Goal: Information Seeking & Learning: Find specific fact

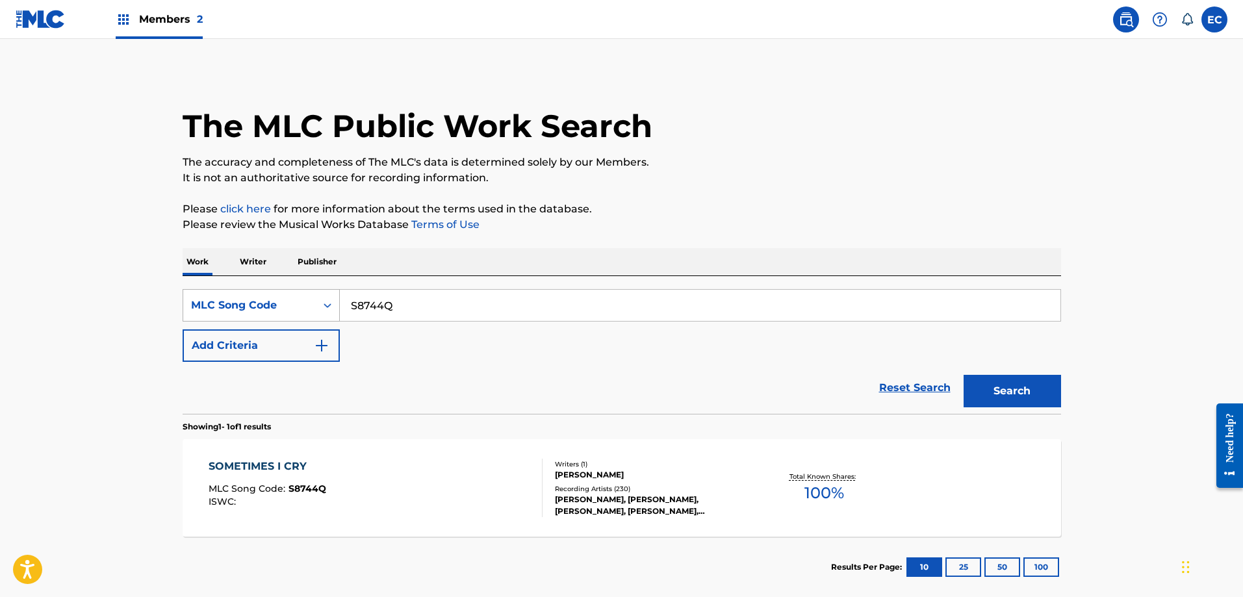
drag, startPoint x: 438, startPoint y: 305, endPoint x: 298, endPoint y: 307, distance: 139.7
click at [298, 307] on div "SearchWithCriteriace69b04c-b77b-4553-a297-e7f852d4dd8f MLC Song Code S8744Q" at bounding box center [622, 305] width 878 height 32
type input "a wonderful feeling"
click at [270, 347] on button "Add Criteria" at bounding box center [261, 345] width 157 height 32
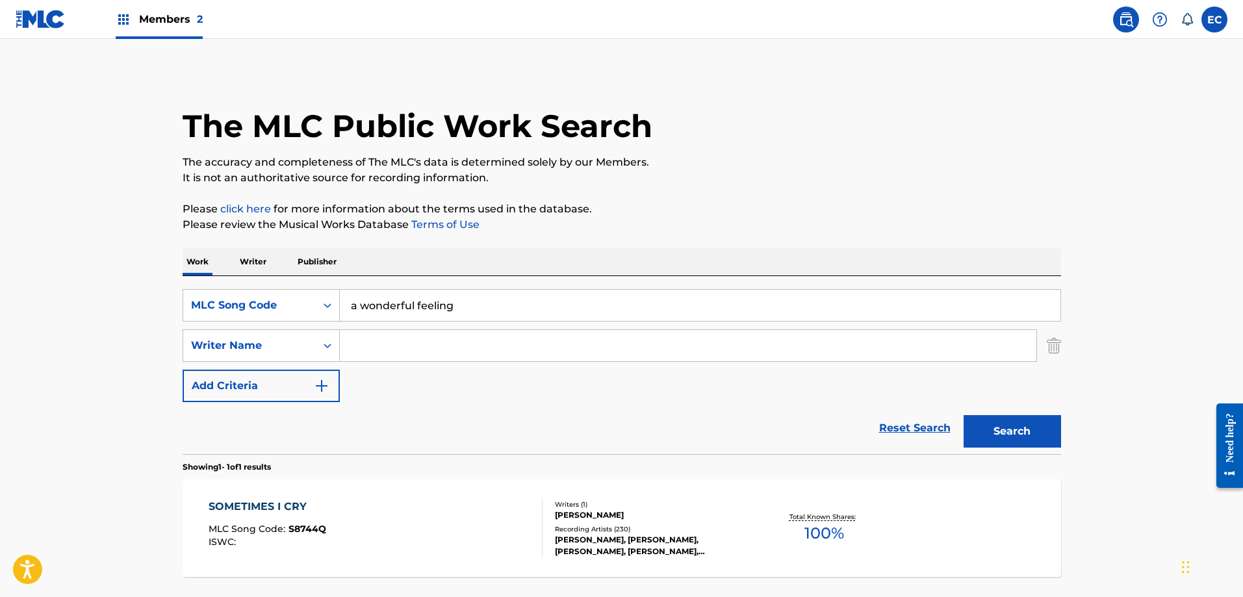
click at [385, 344] on input "Search Form" at bounding box center [688, 345] width 697 height 31
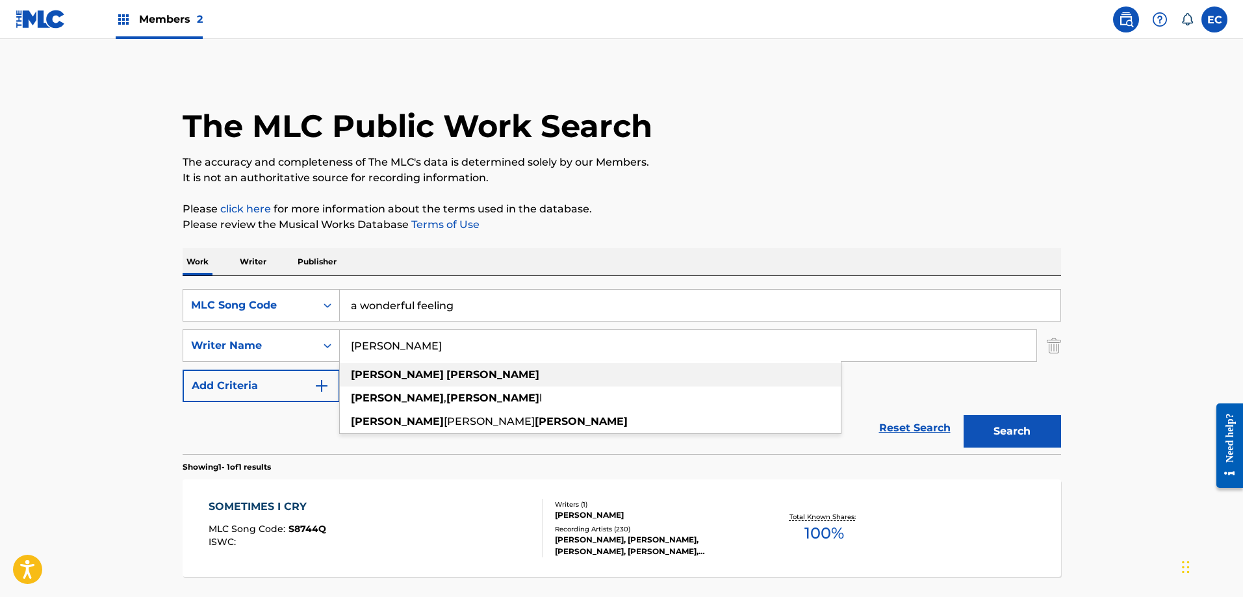
click at [446, 375] on strong "[PERSON_NAME]" at bounding box center [492, 374] width 93 height 12
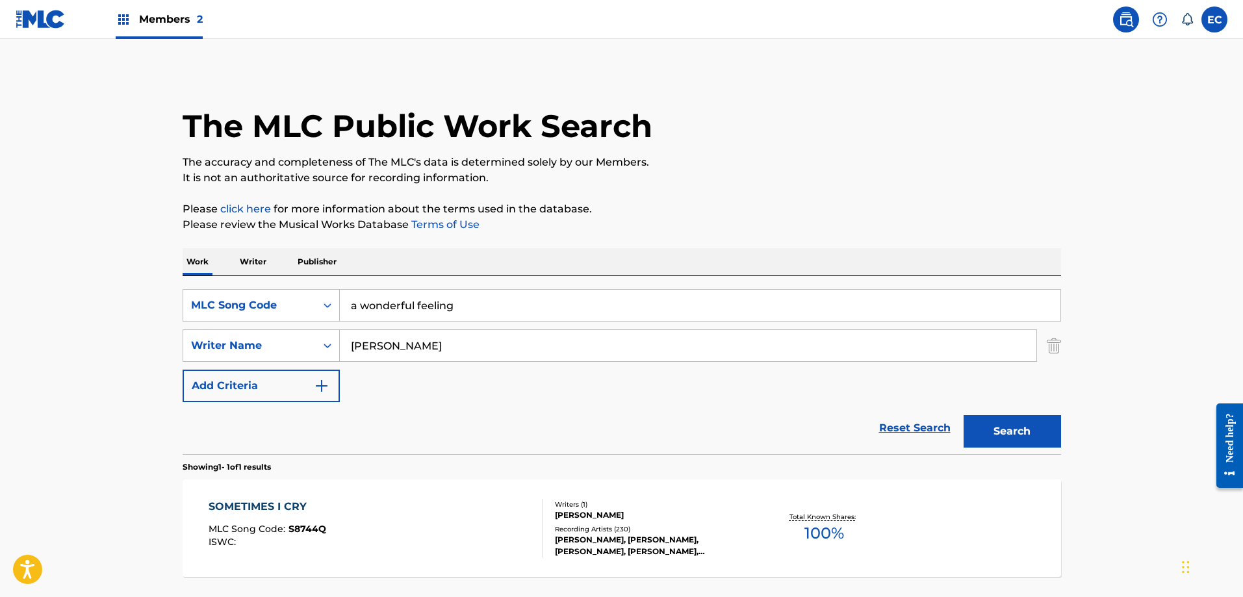
click at [1011, 441] on button "Search" at bounding box center [1012, 431] width 97 height 32
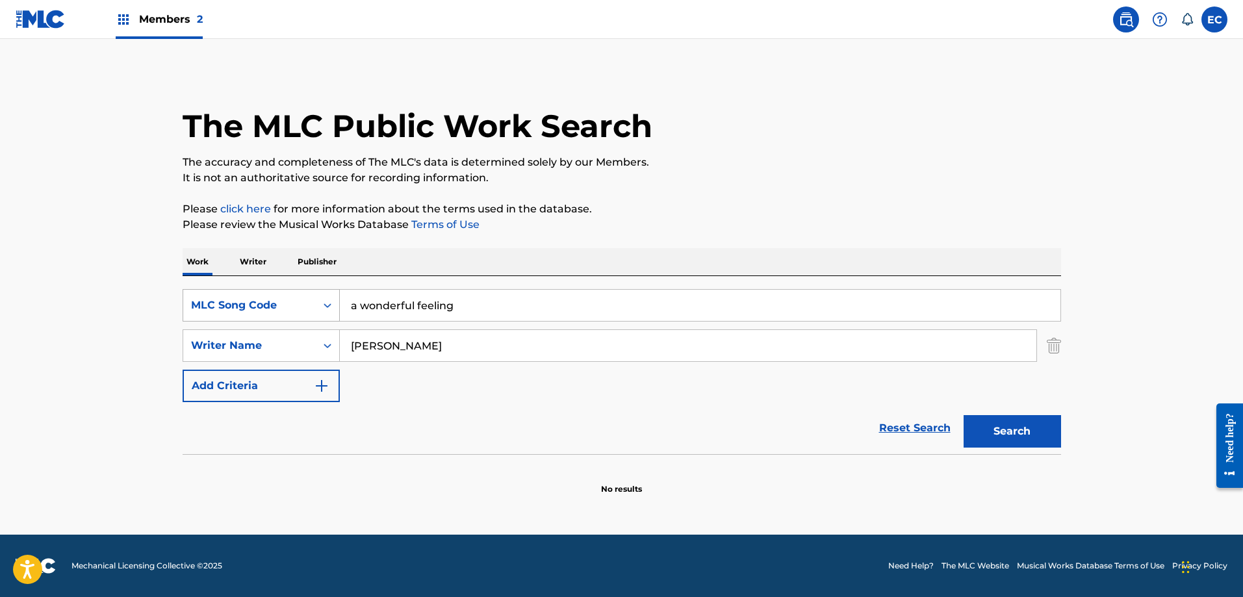
drag, startPoint x: 527, startPoint y: 305, endPoint x: 276, endPoint y: 294, distance: 251.0
click at [276, 294] on div "SearchWithCriteriace69b04c-b77b-4553-a297-e7f852d4dd8f MLC Song Code a wonderfu…" at bounding box center [622, 305] width 878 height 32
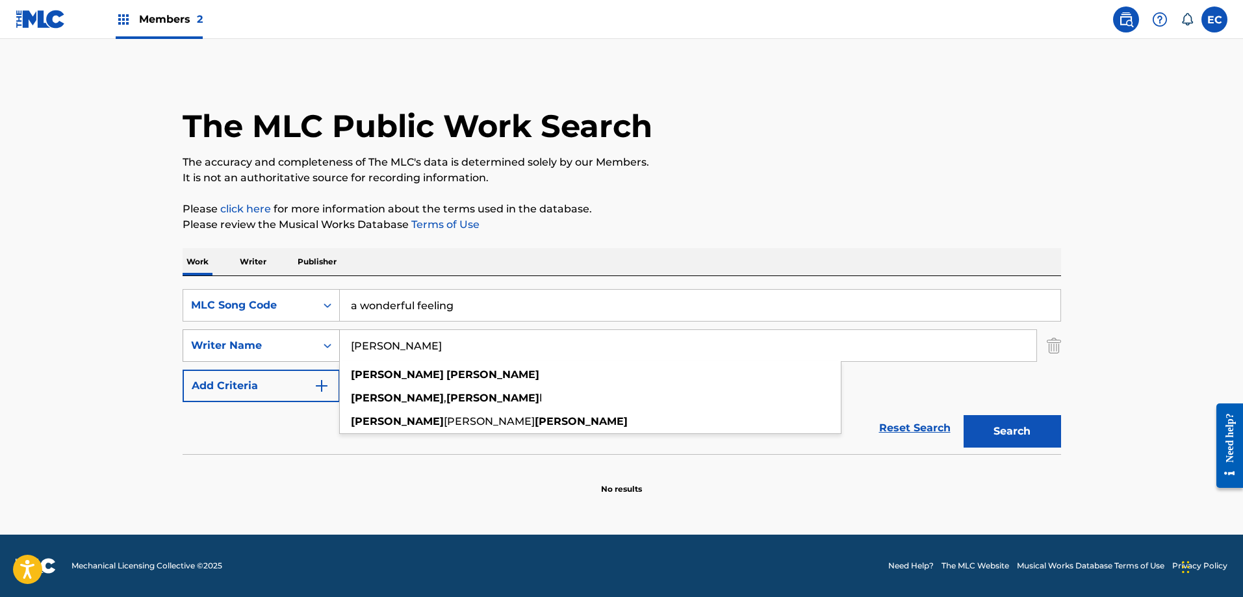
drag, startPoint x: 460, startPoint y: 353, endPoint x: 265, endPoint y: 329, distance: 196.4
click at [265, 329] on div "SearchWithCriteriafe536ae2-9b89-4e1f-9d9b-d68aeed3cc7d Writer Name [PERSON_NAME…" at bounding box center [622, 345] width 878 height 32
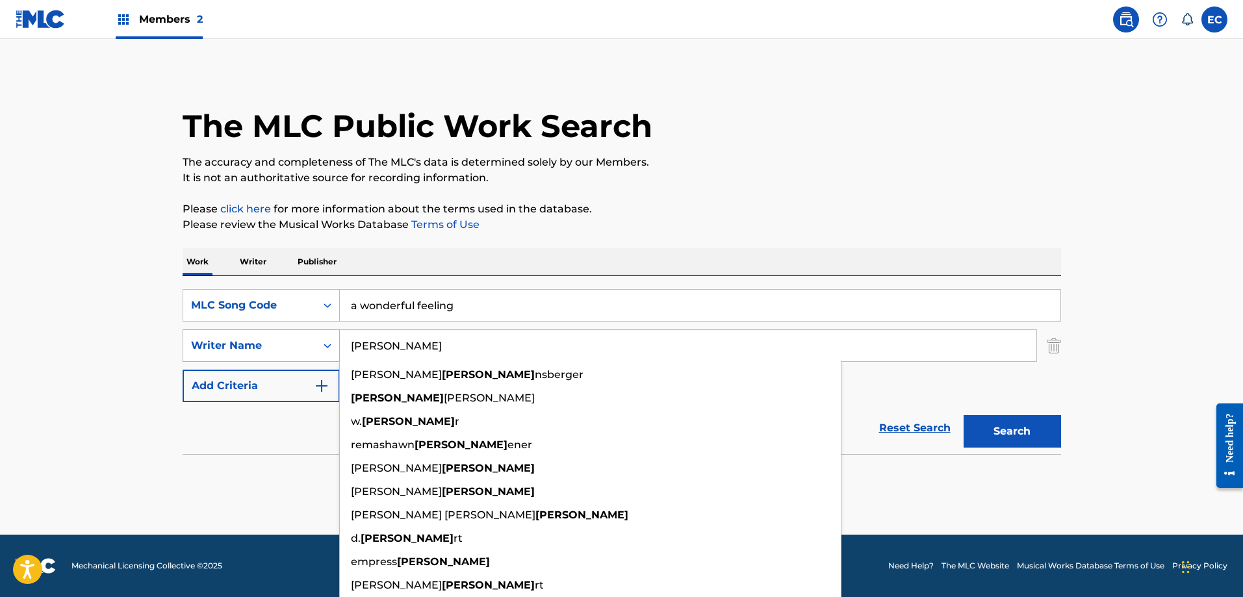
type input "[PERSON_NAME]"
click at [964, 415] on button "Search" at bounding box center [1012, 431] width 97 height 32
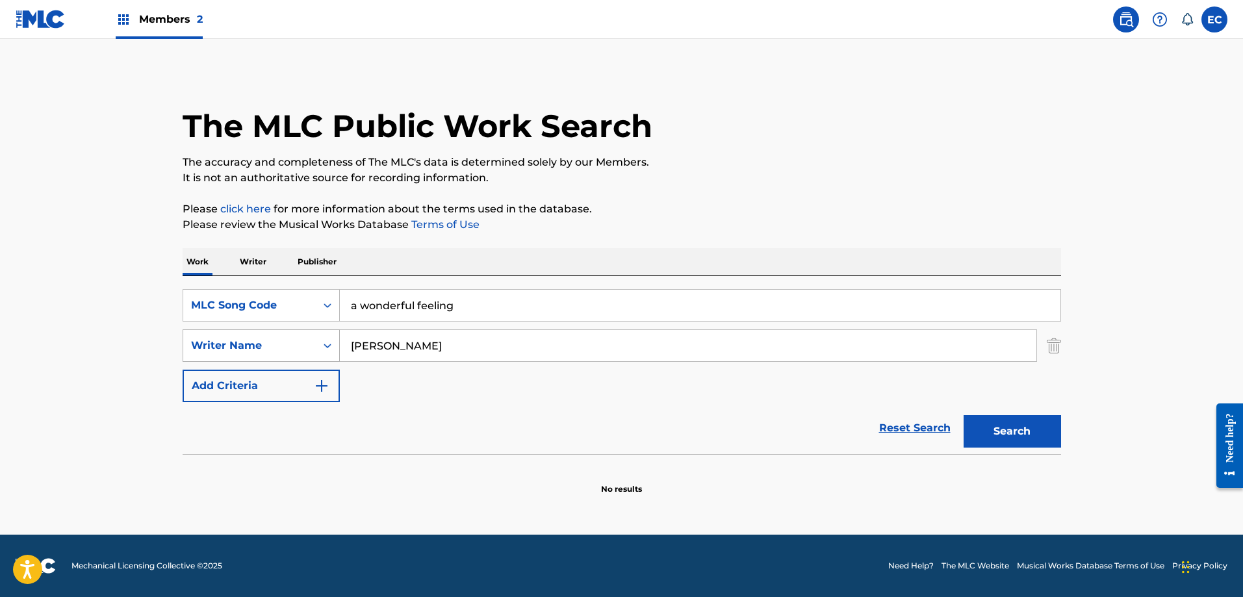
drag, startPoint x: 417, startPoint y: 341, endPoint x: 242, endPoint y: 341, distance: 174.1
click at [242, 341] on div "SearchWithCriteriafe536ae2-9b89-4e1f-9d9b-d68aeed3cc7d Writer Name [PERSON_NAME]" at bounding box center [622, 345] width 878 height 32
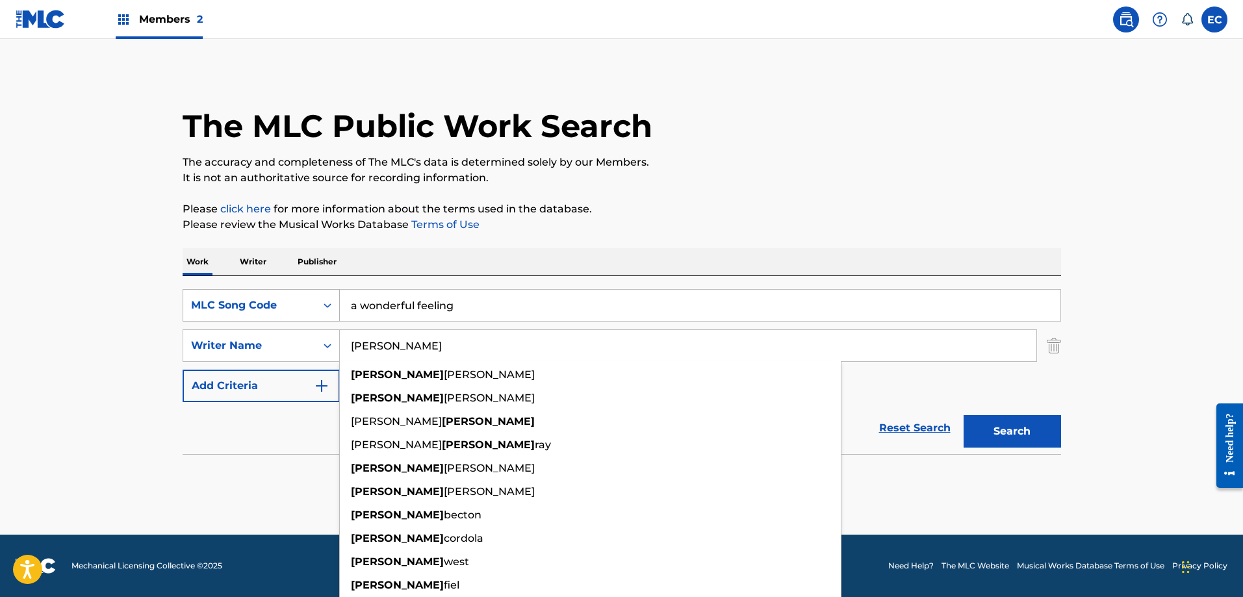
type input "[PERSON_NAME]"
click at [240, 307] on div "MLC Song Code" at bounding box center [249, 306] width 117 height 16
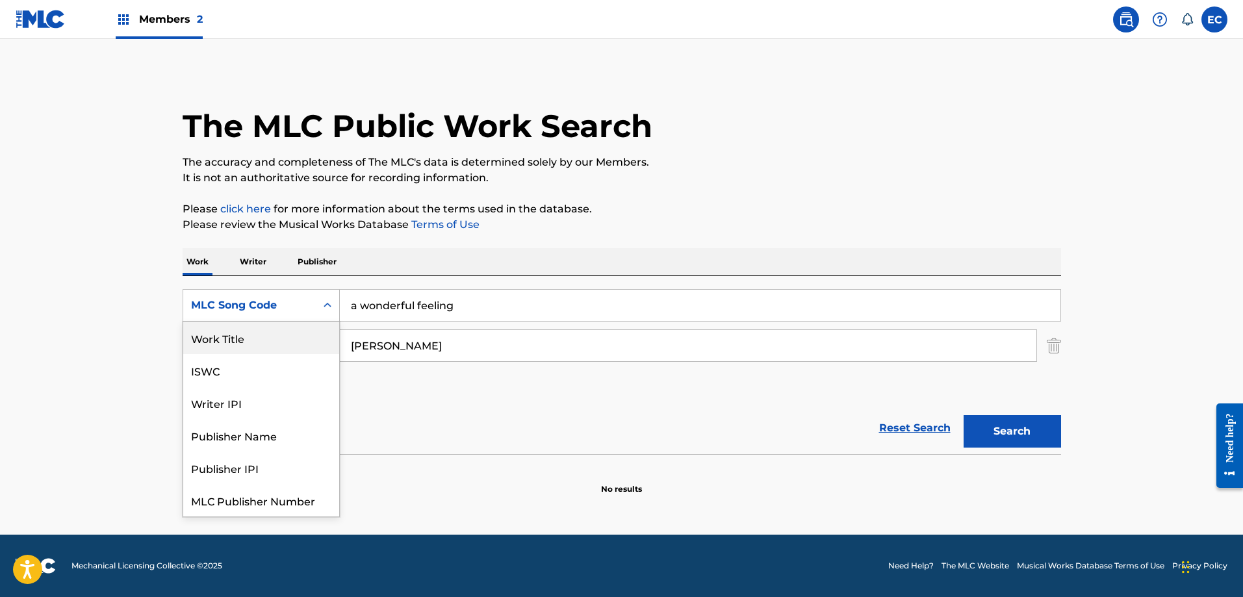
click at [260, 349] on div "Work Title" at bounding box center [261, 338] width 156 height 32
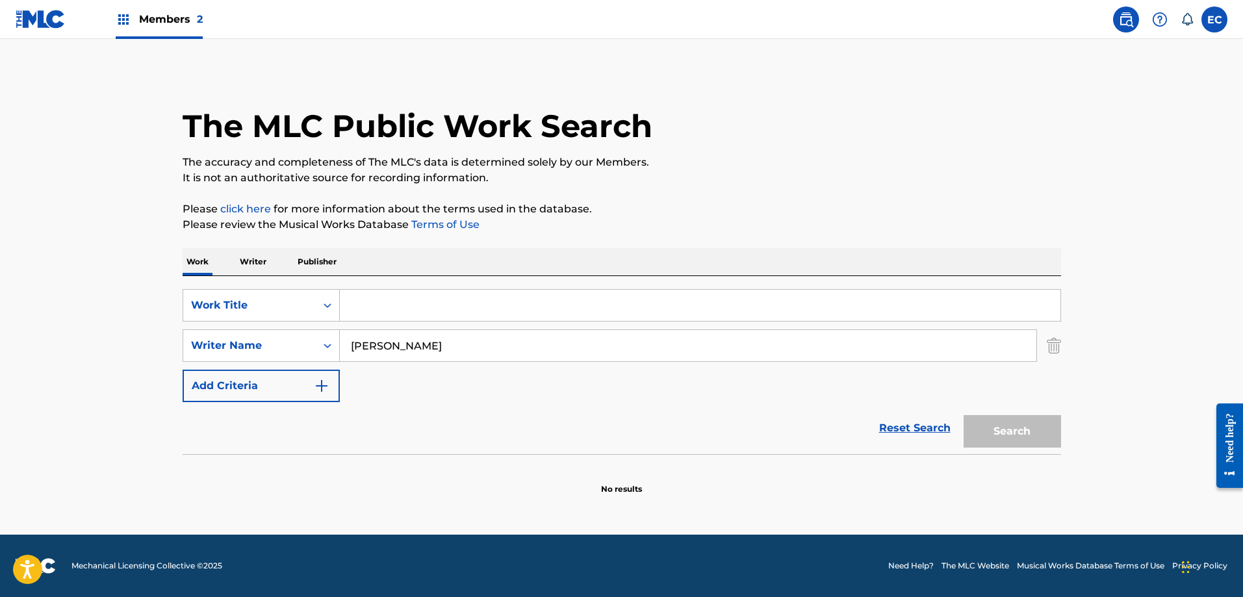
click at [513, 292] on input "Search Form" at bounding box center [700, 305] width 721 height 31
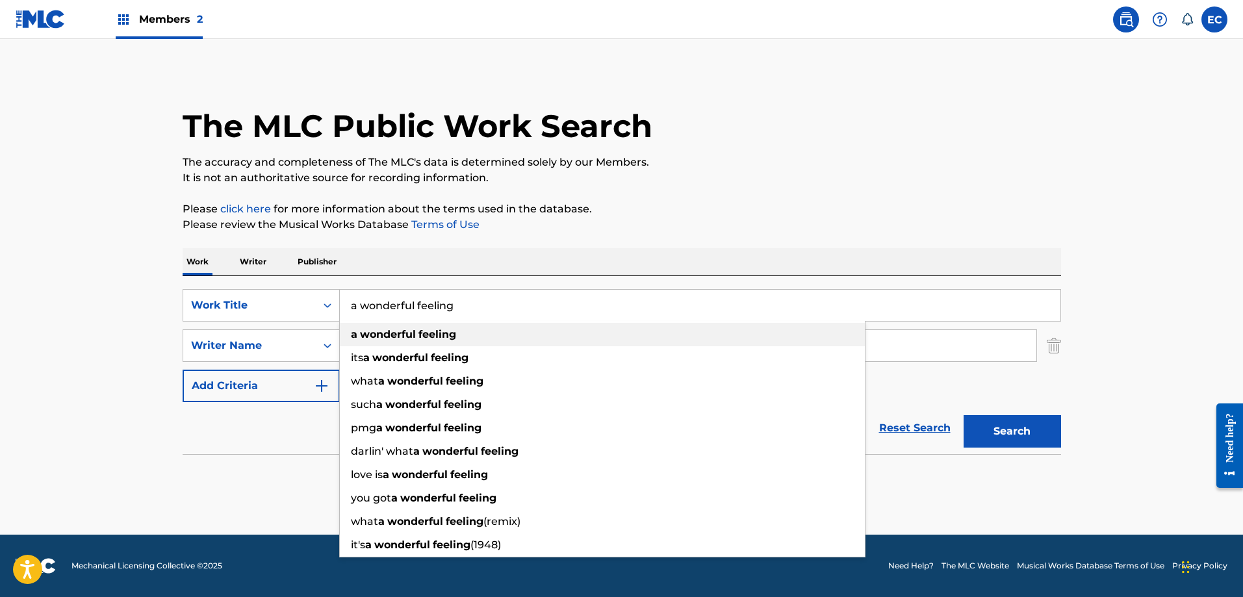
type input "a wonderful feeling"
click at [476, 333] on div "a wonderful feeling" at bounding box center [602, 334] width 525 height 23
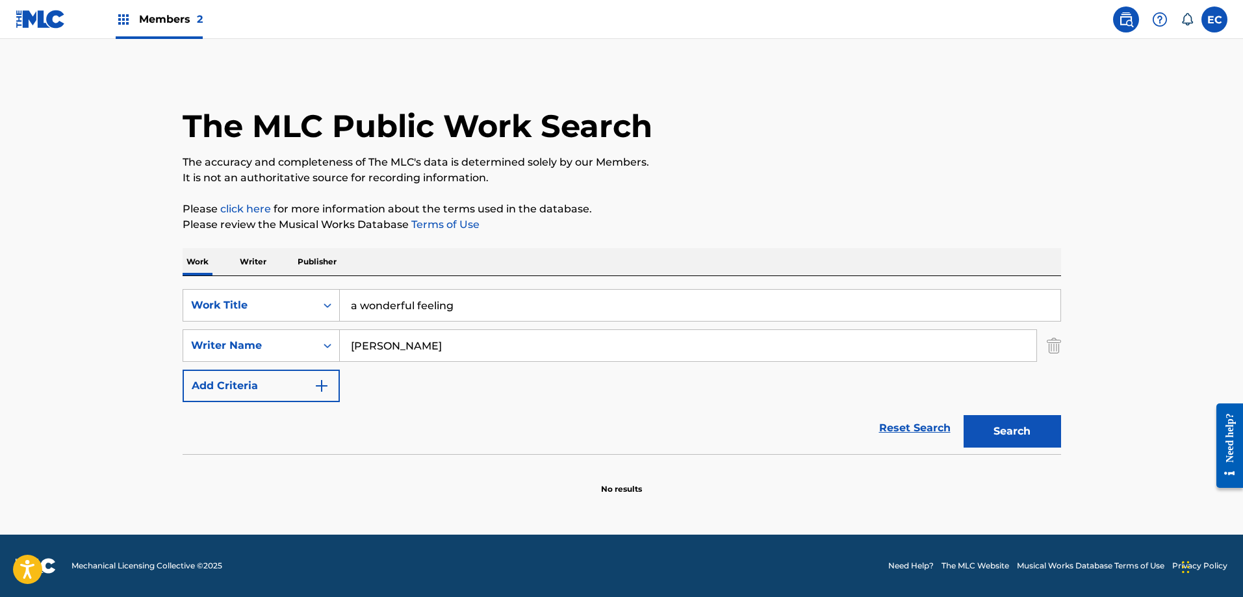
click at [436, 341] on input "[PERSON_NAME]" at bounding box center [688, 345] width 697 height 31
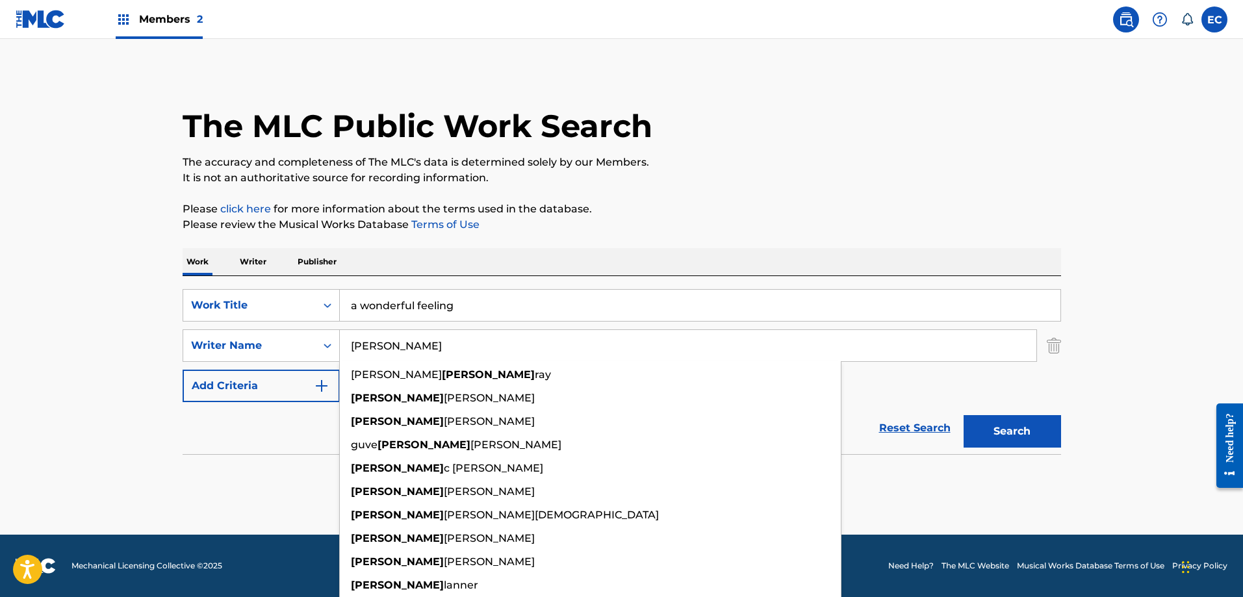
click at [352, 350] on input "[PERSON_NAME]" at bounding box center [688, 345] width 697 height 31
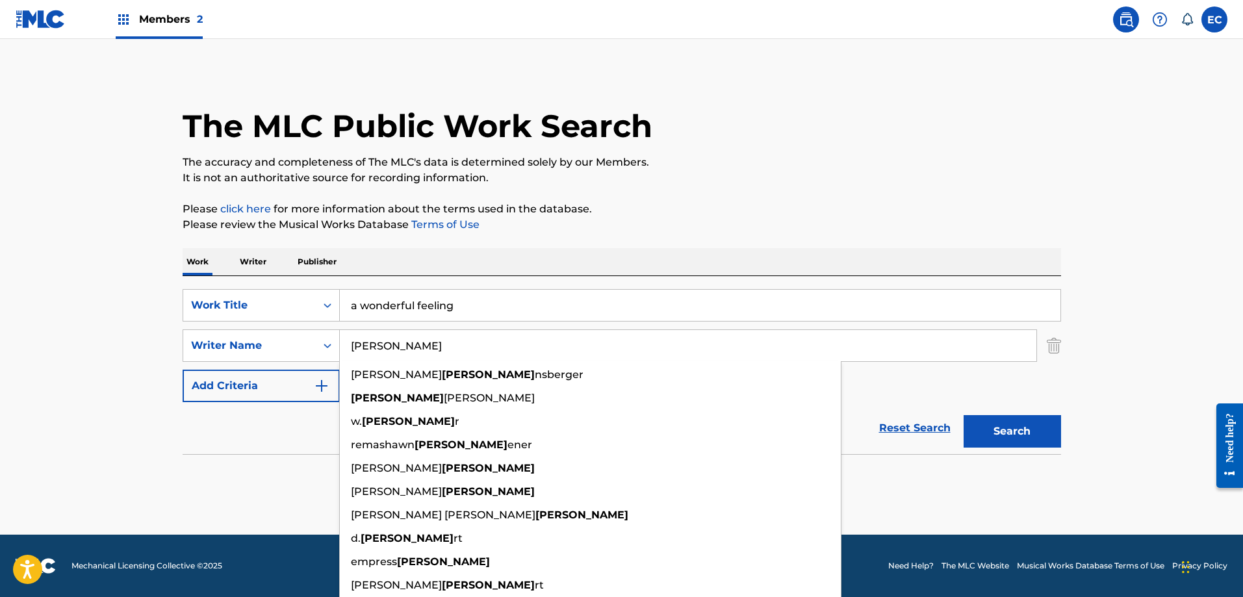
type input "[PERSON_NAME]"
click at [1123, 338] on main "The MLC Public Work Search The accuracy and completeness of The MLC's data is d…" at bounding box center [621, 287] width 1243 height 496
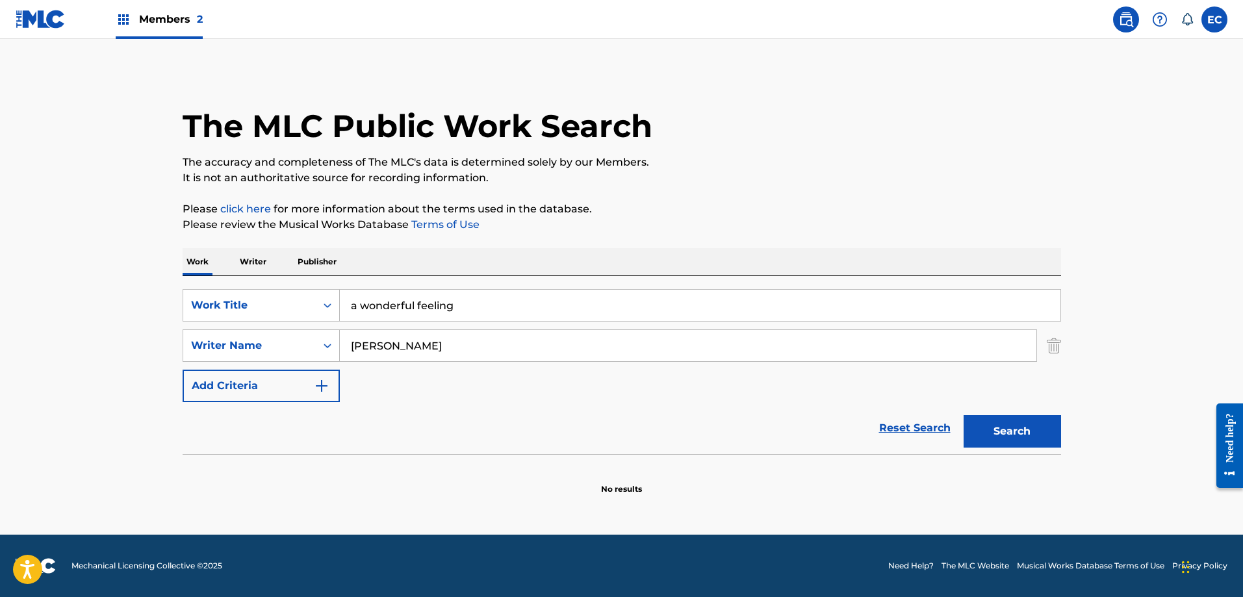
click at [1016, 437] on button "Search" at bounding box center [1012, 431] width 97 height 32
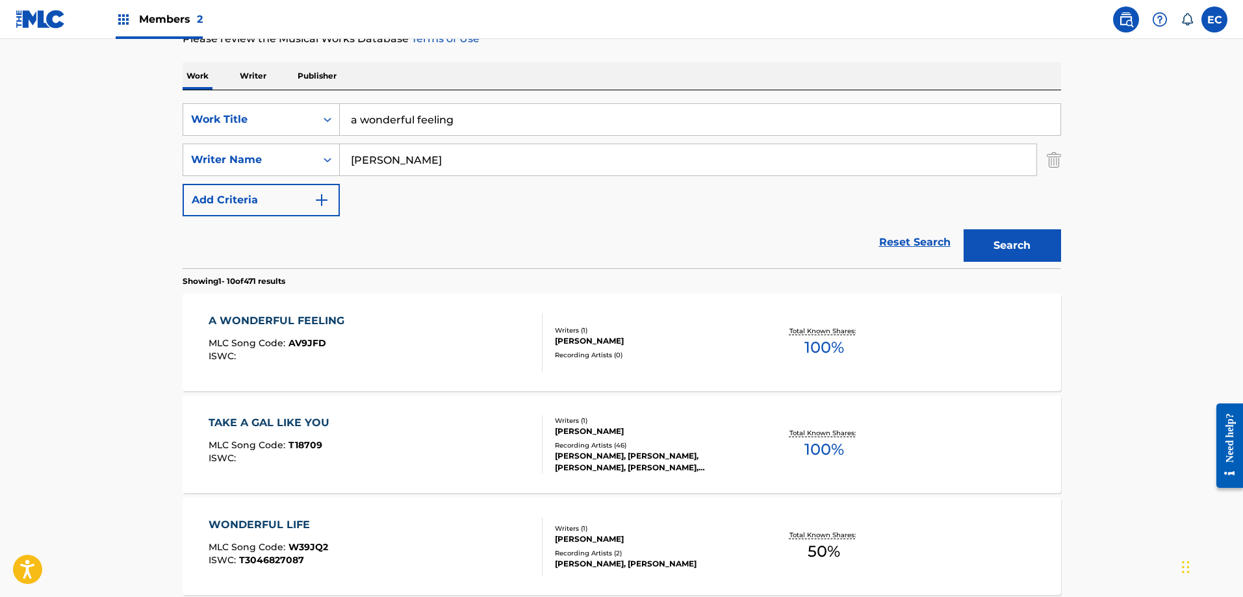
scroll to position [195, 0]
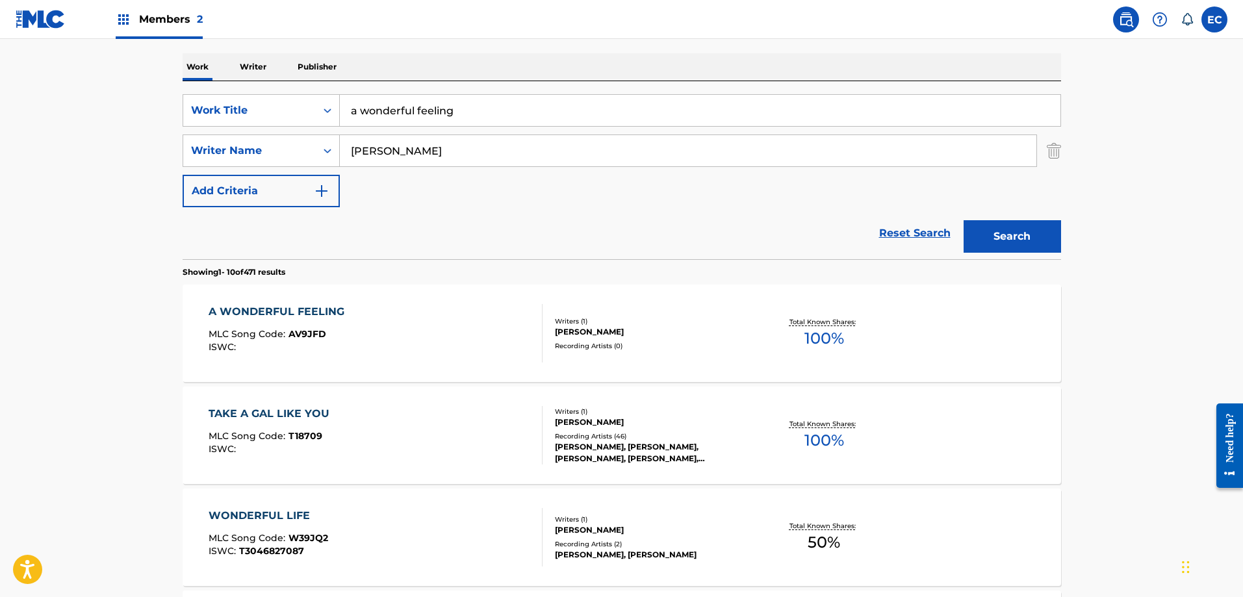
click at [337, 309] on div "A WONDERFUL FEELING" at bounding box center [280, 312] width 142 height 16
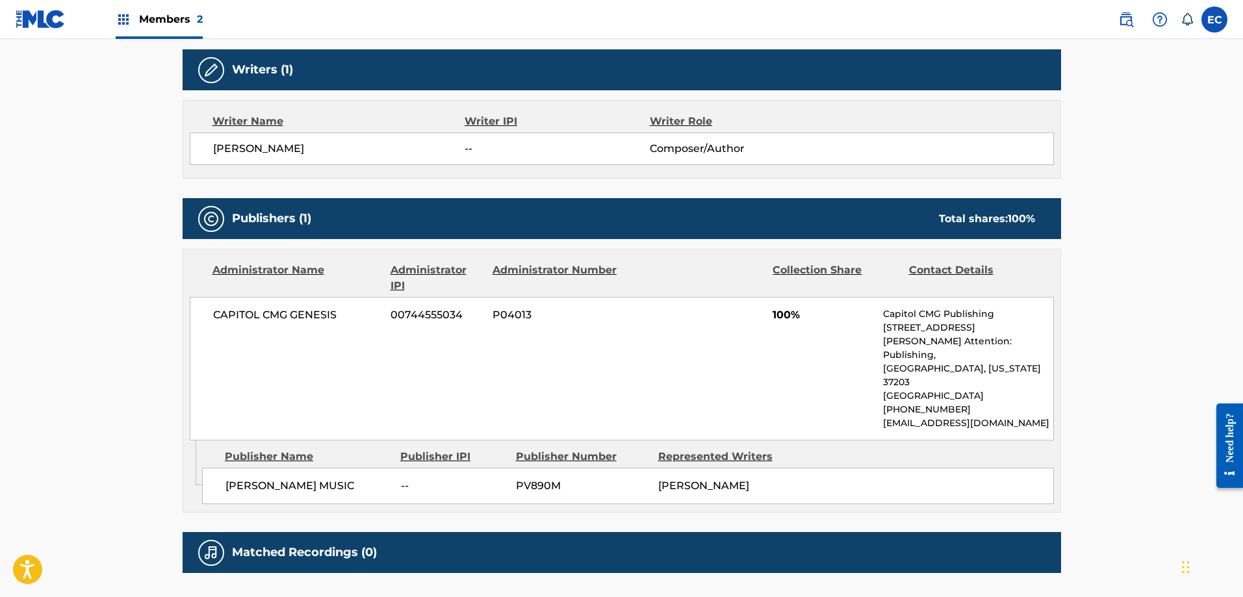
scroll to position [455, 0]
